Goal: Answer question/provide support: Share knowledge or assist other users

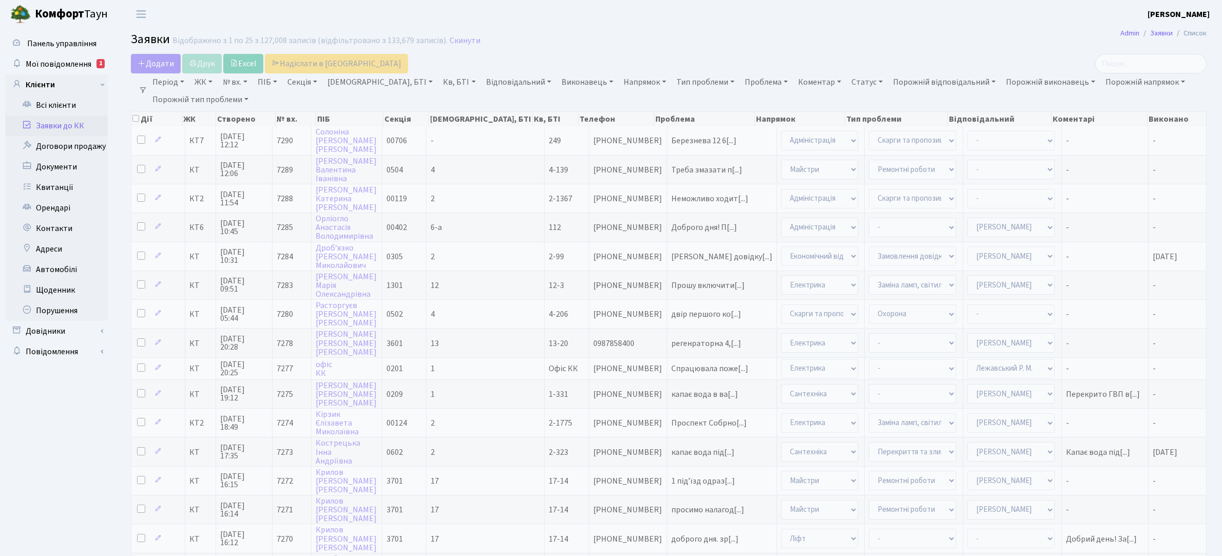
select select "25"
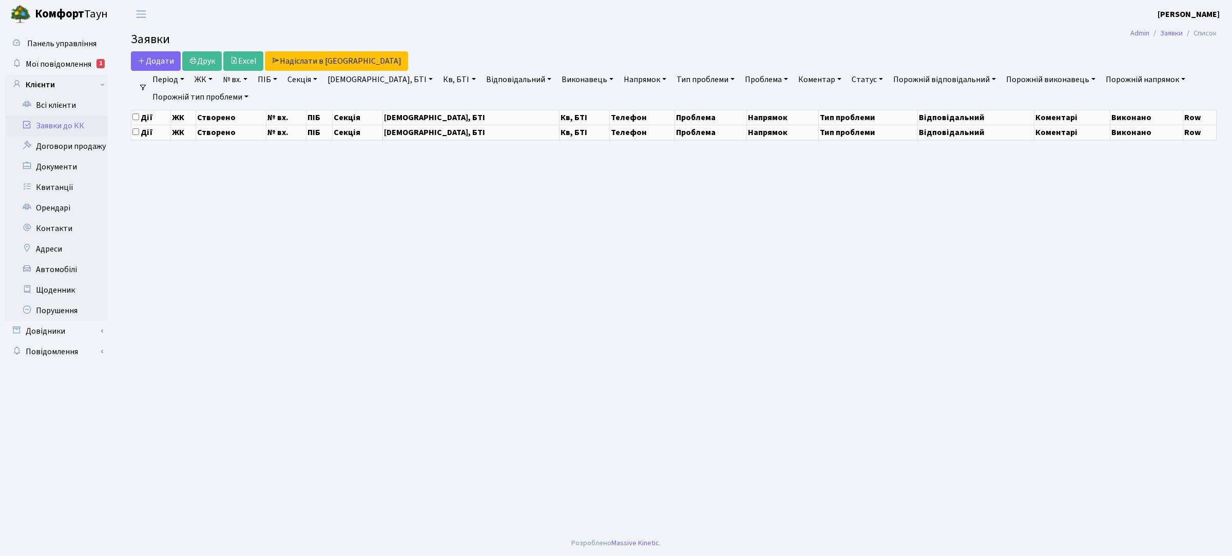
select select "25"
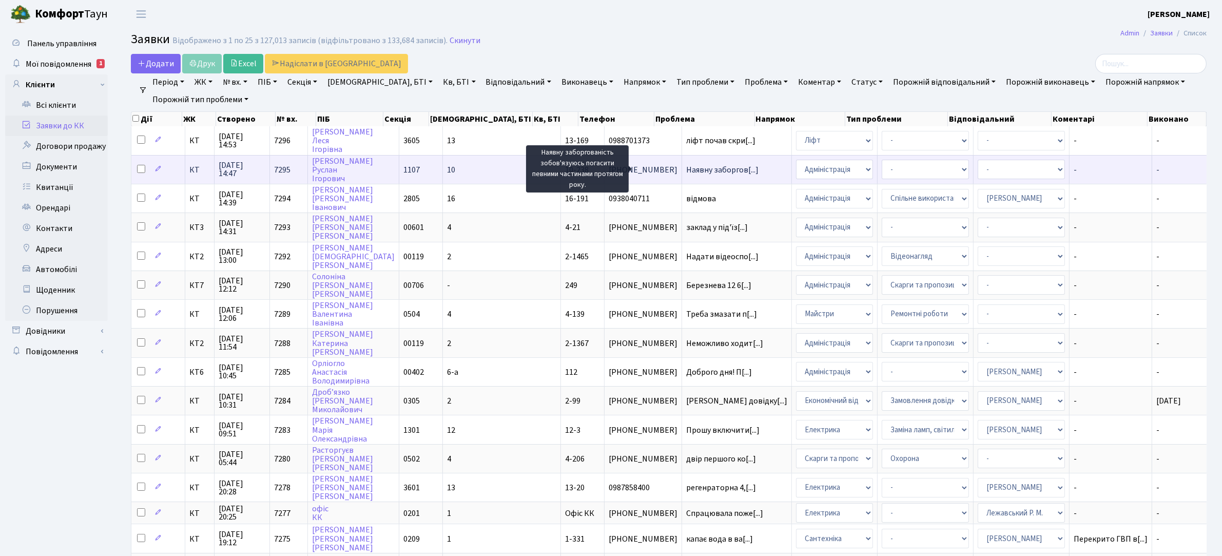
click at [686, 168] on span "Наявну заборгов[...]" at bounding box center [722, 169] width 72 height 11
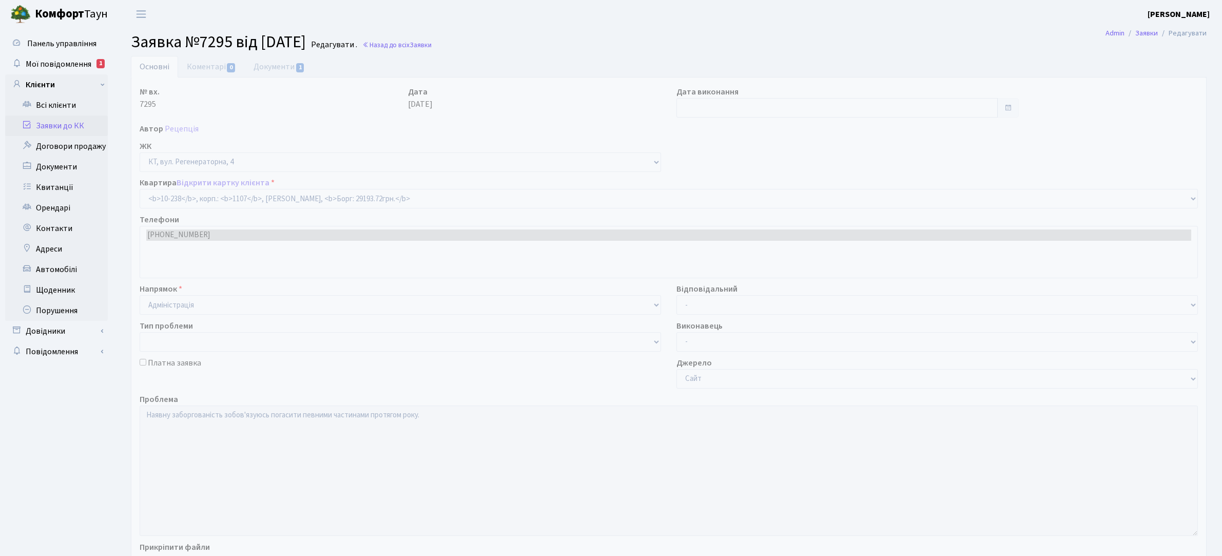
select select "6807"
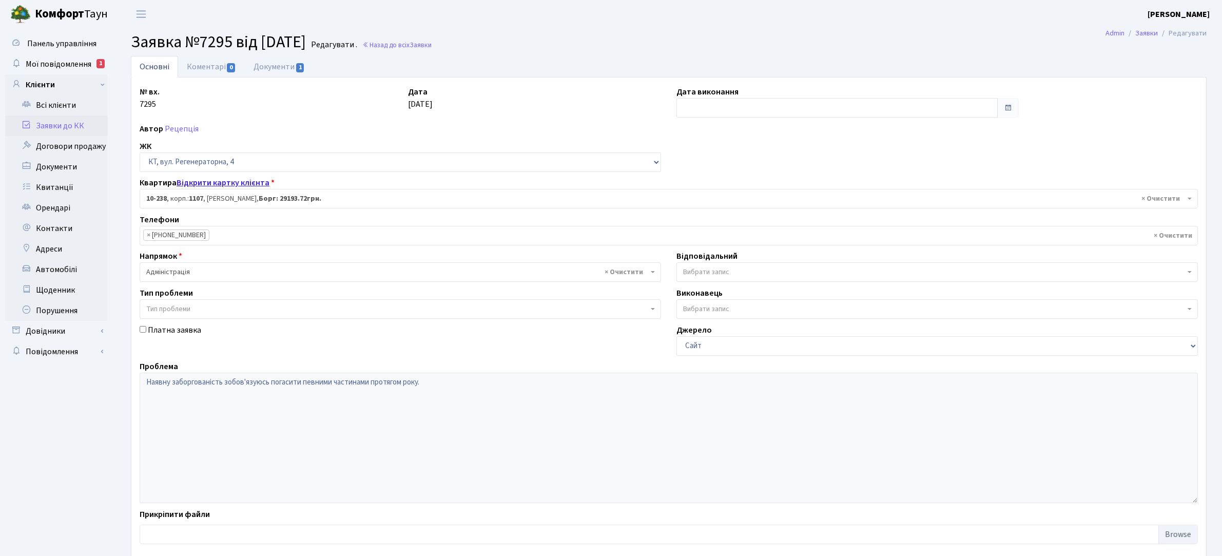
click at [198, 182] on link "Відкрити картку клієнта" at bounding box center [223, 182] width 93 height 11
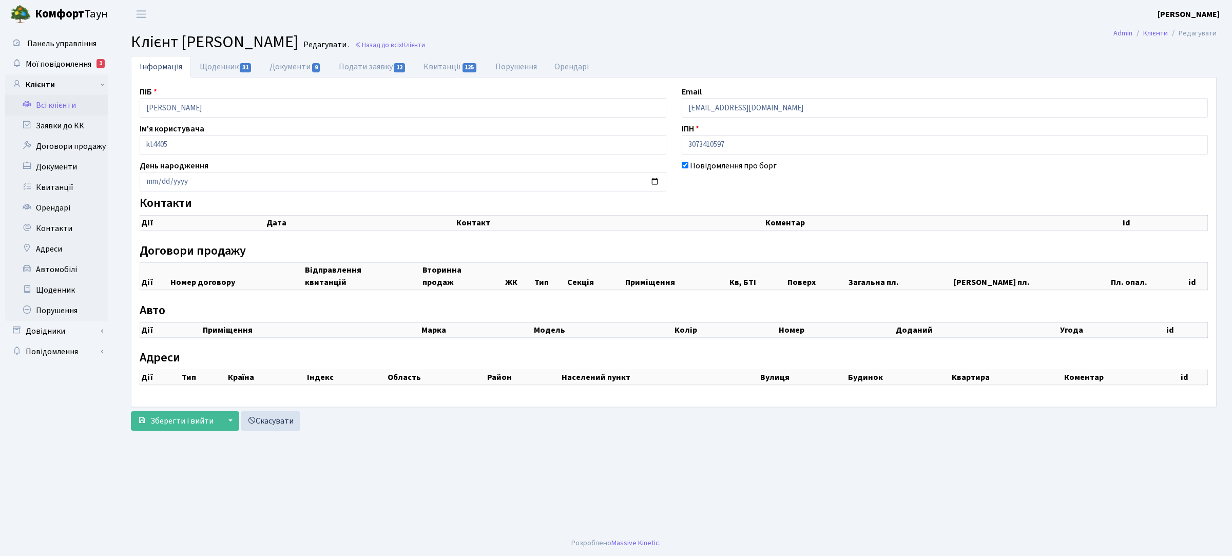
select select "25"
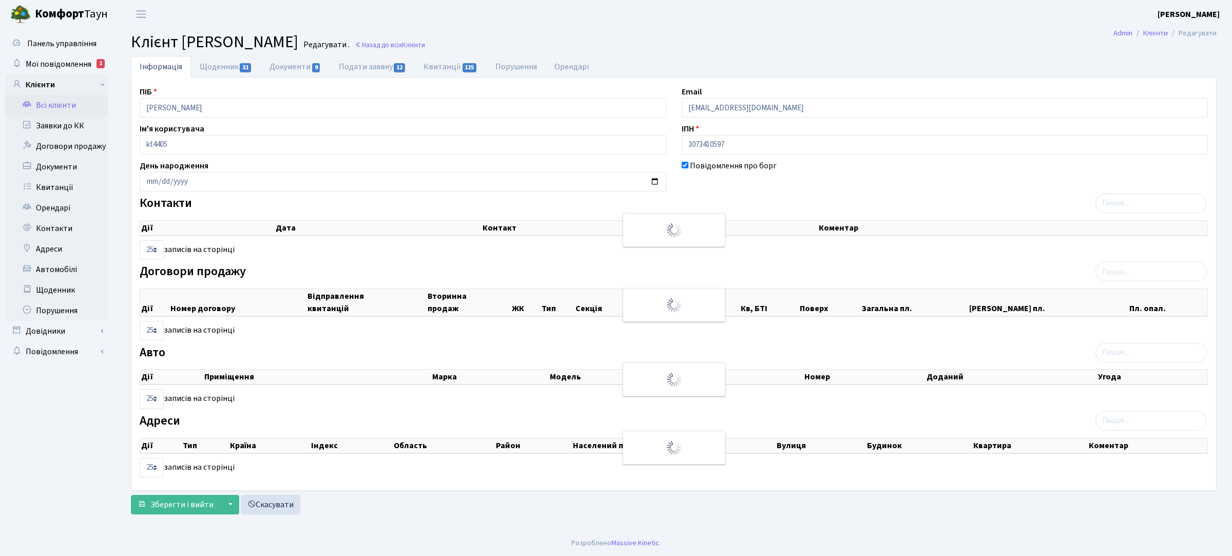
checkbox input "true"
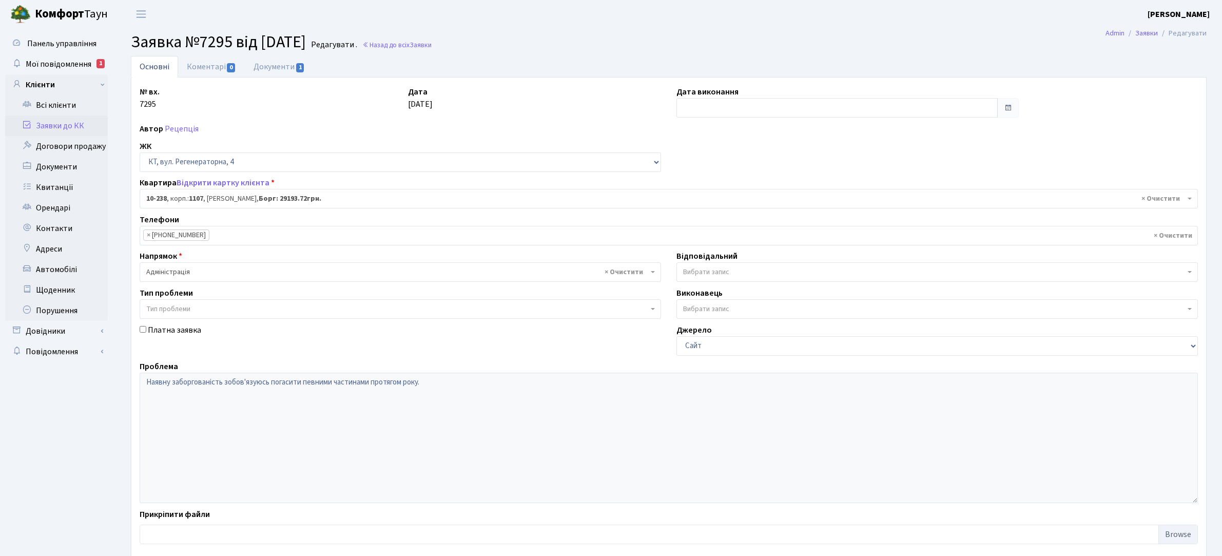
select select "6807"
click at [68, 124] on link "Заявки до КК" at bounding box center [56, 125] width 103 height 21
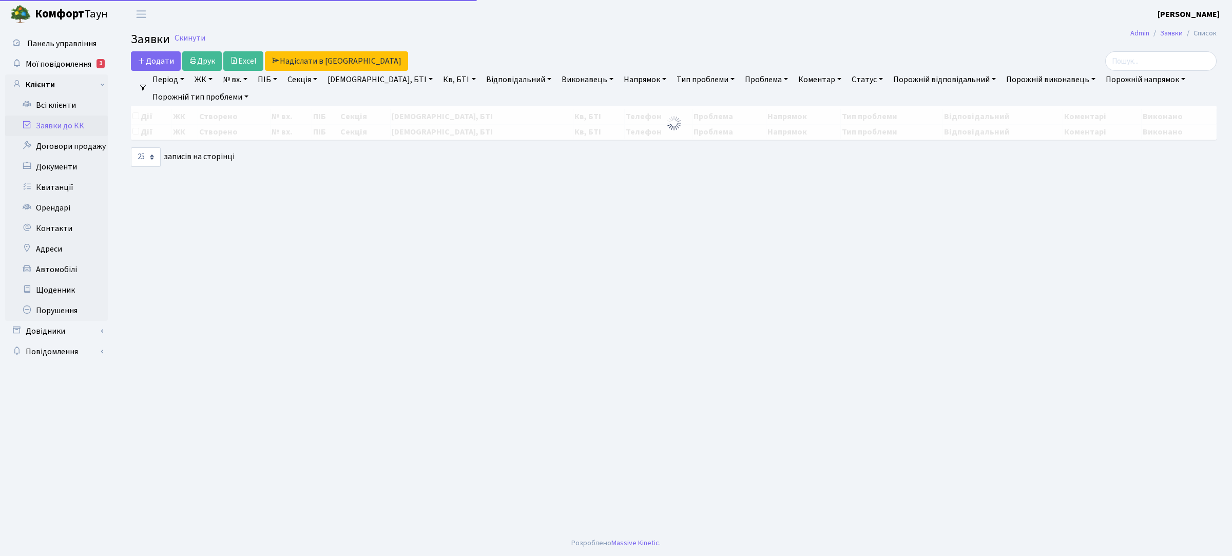
select select "25"
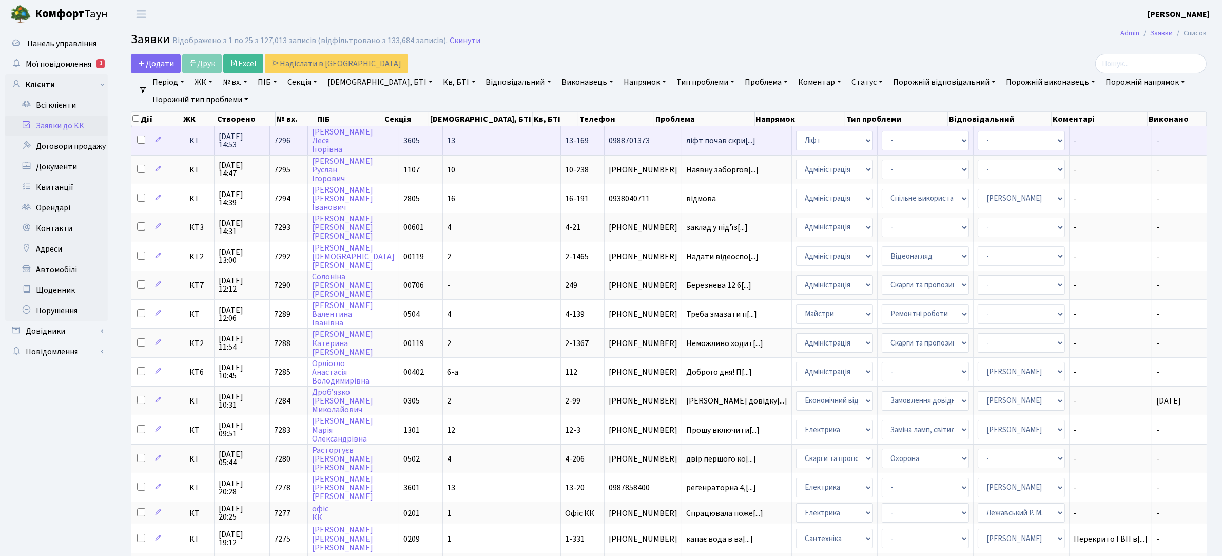
click at [682, 145] on td "ліфт почав скри[...]" at bounding box center [737, 140] width 110 height 28
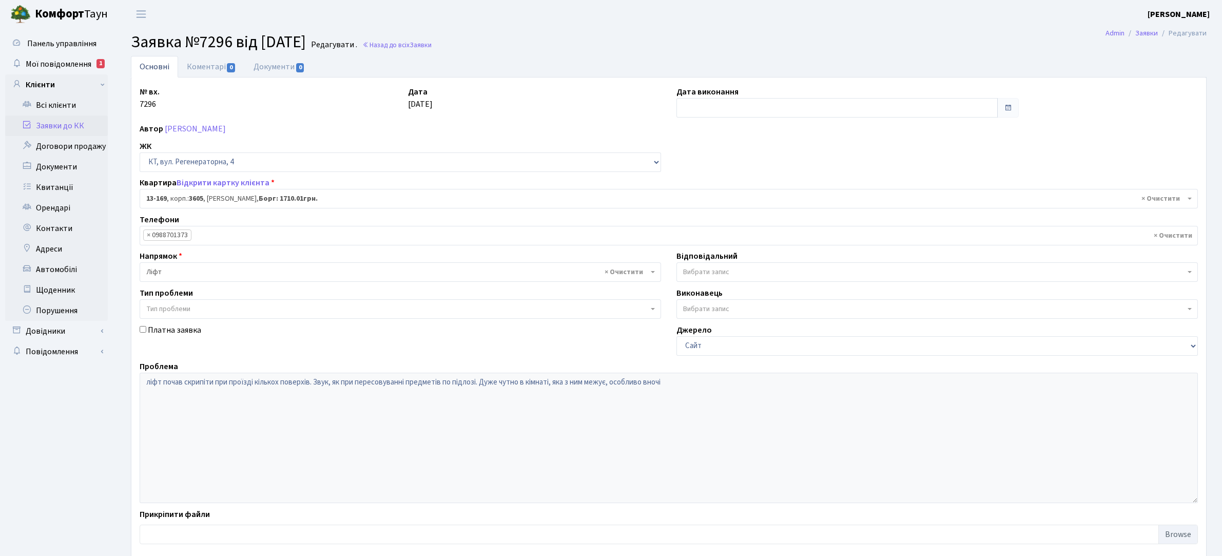
select select "7815"
click at [217, 66] on link "Коментарі 0" at bounding box center [211, 66] width 67 height 21
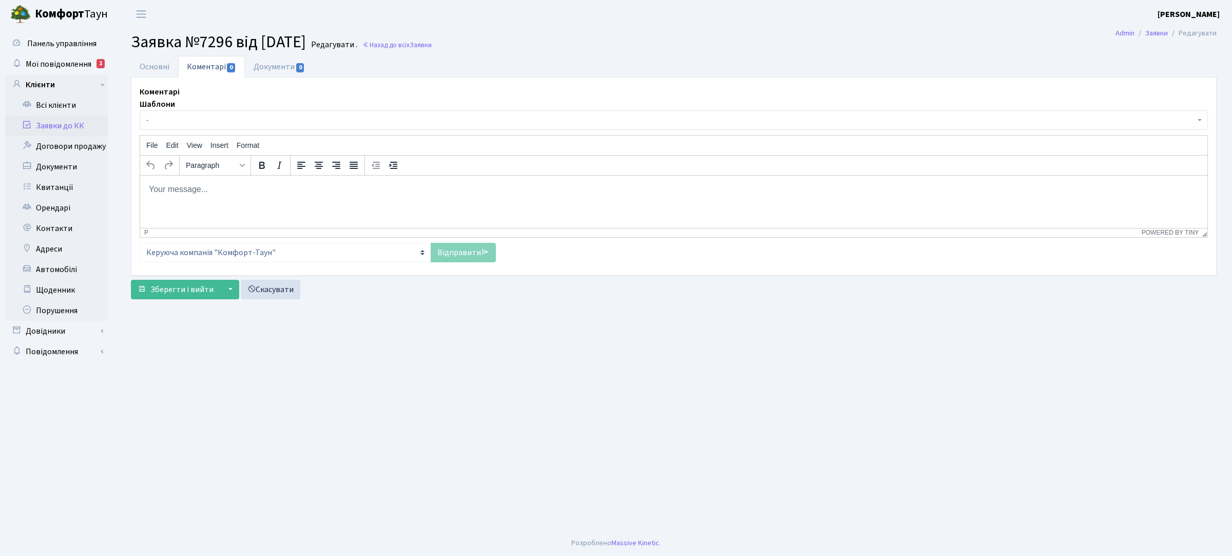
click at [222, 188] on p "Rich Text Area. Press ALT-0 for help." at bounding box center [673, 188] width 1050 height 11
click at [446, 248] on link "Відправити" at bounding box center [463, 253] width 65 height 20
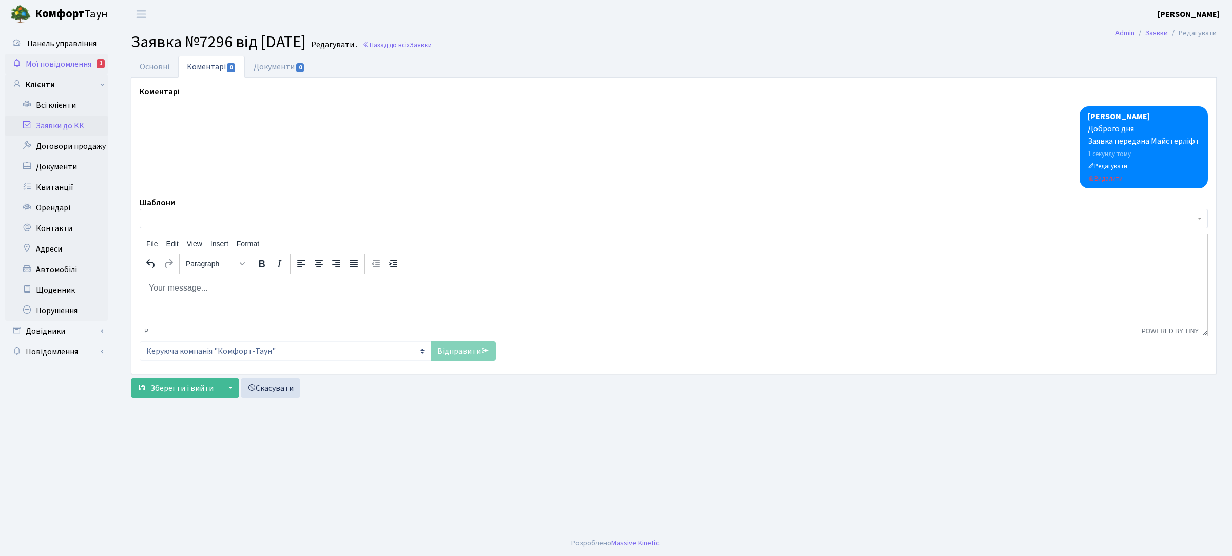
click at [57, 60] on span "Мої повідомлення" at bounding box center [59, 64] width 66 height 11
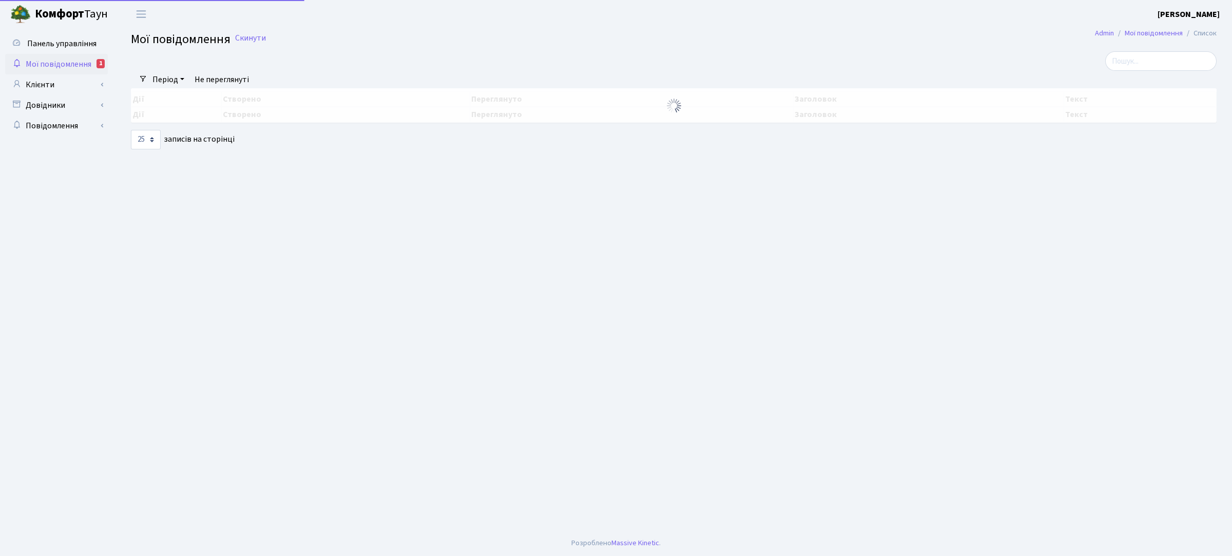
select select "25"
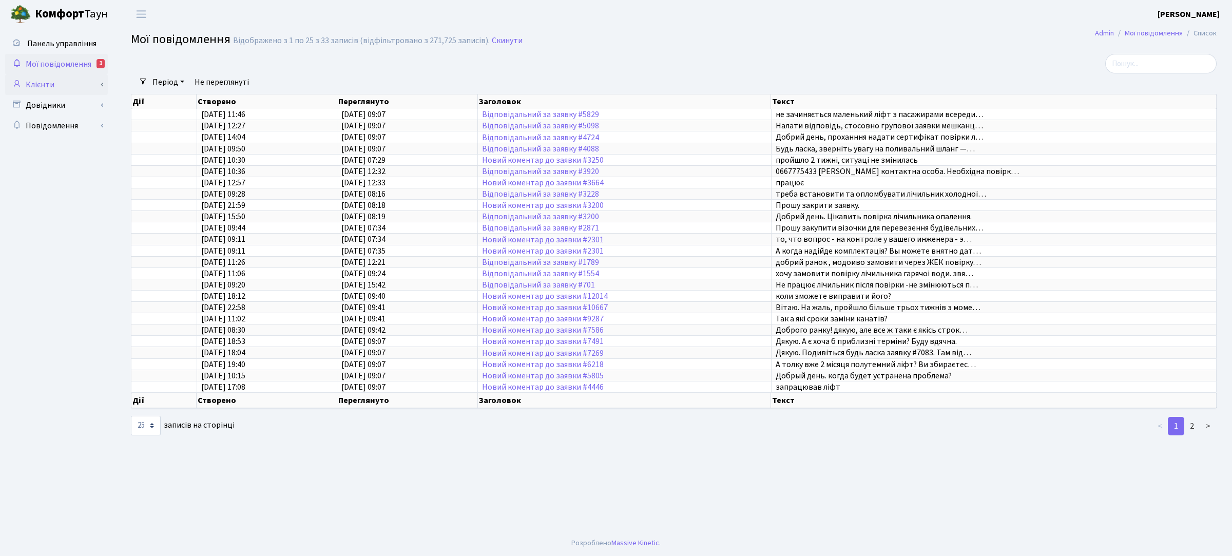
click at [54, 85] on link "Клієнти" at bounding box center [56, 84] width 103 height 21
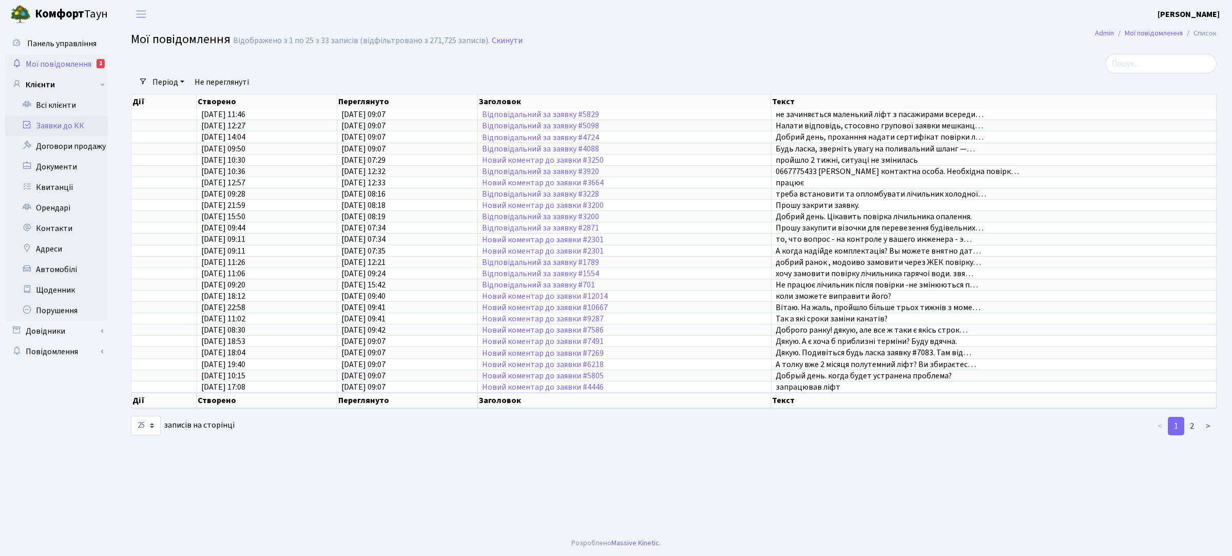
click at [60, 123] on link "Заявки до КК" at bounding box center [56, 125] width 103 height 21
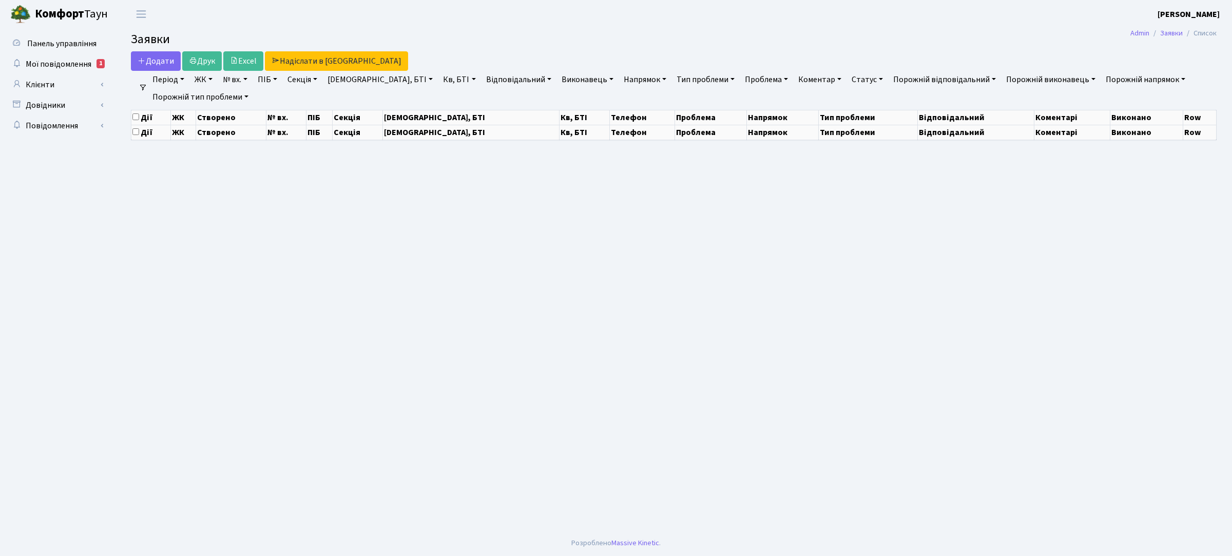
select select "25"
